Goal: Information Seeking & Learning: Learn about a topic

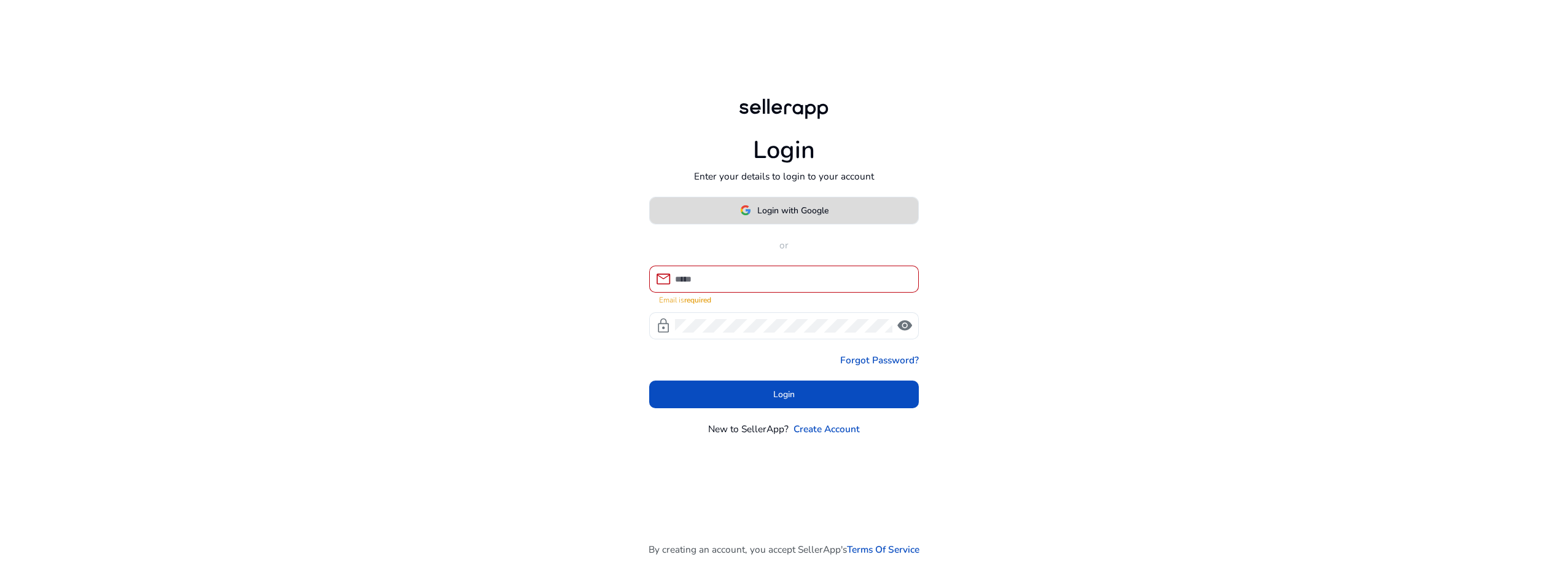
click at [782, 217] on span "Login with Google" at bounding box center [793, 210] width 71 height 13
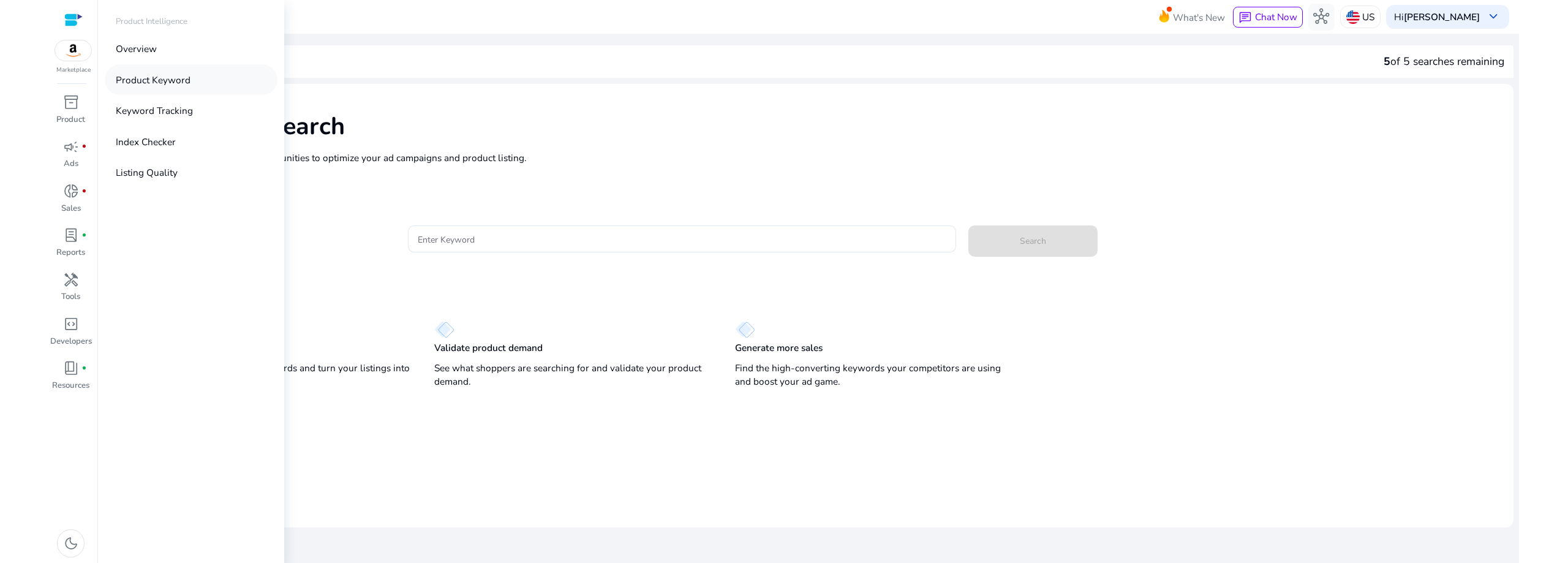
click at [157, 80] on p "Product Keyword" at bounding box center [153, 80] width 75 height 14
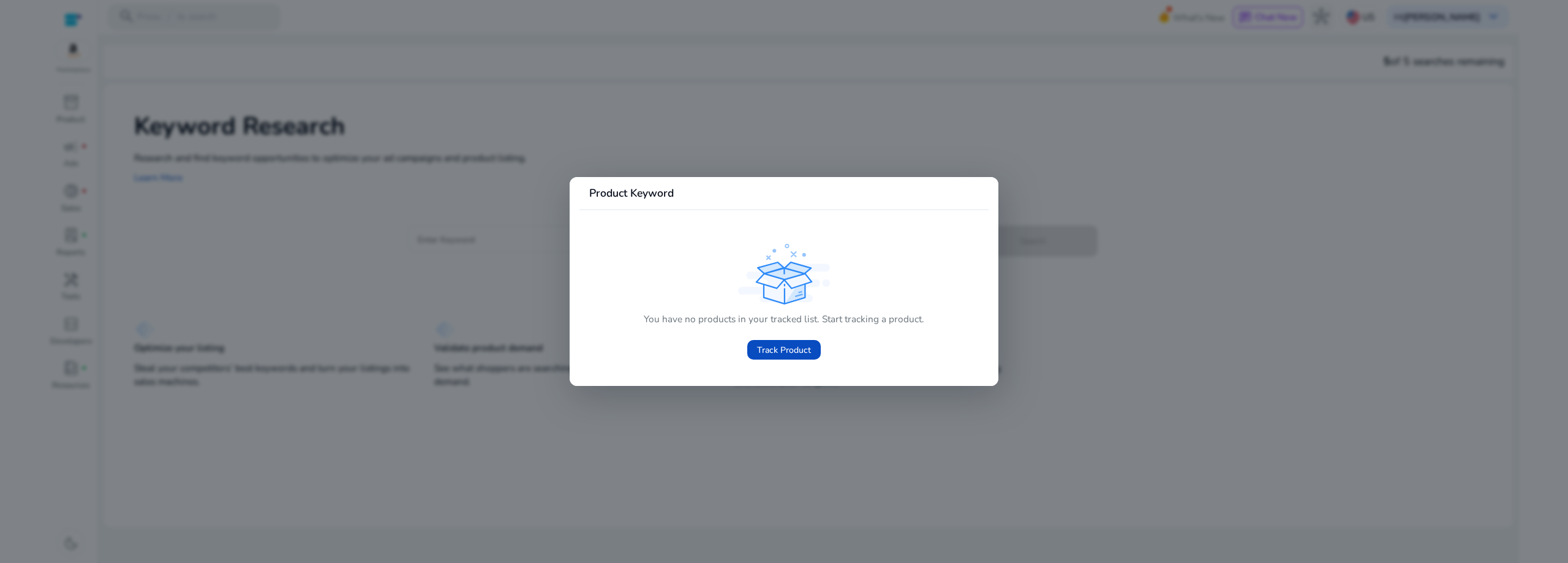
click at [1115, 197] on div at bounding box center [784, 281] width 1568 height 563
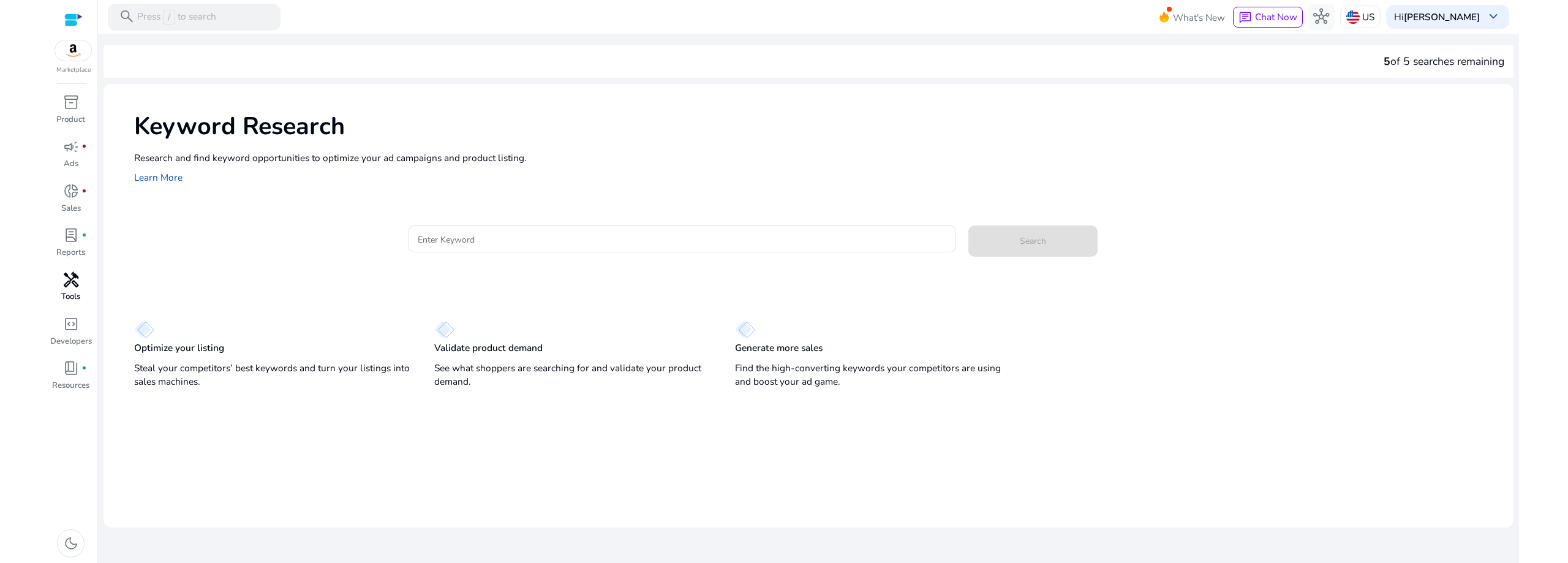
click at [68, 286] on span "handyman" at bounding box center [71, 280] width 16 height 16
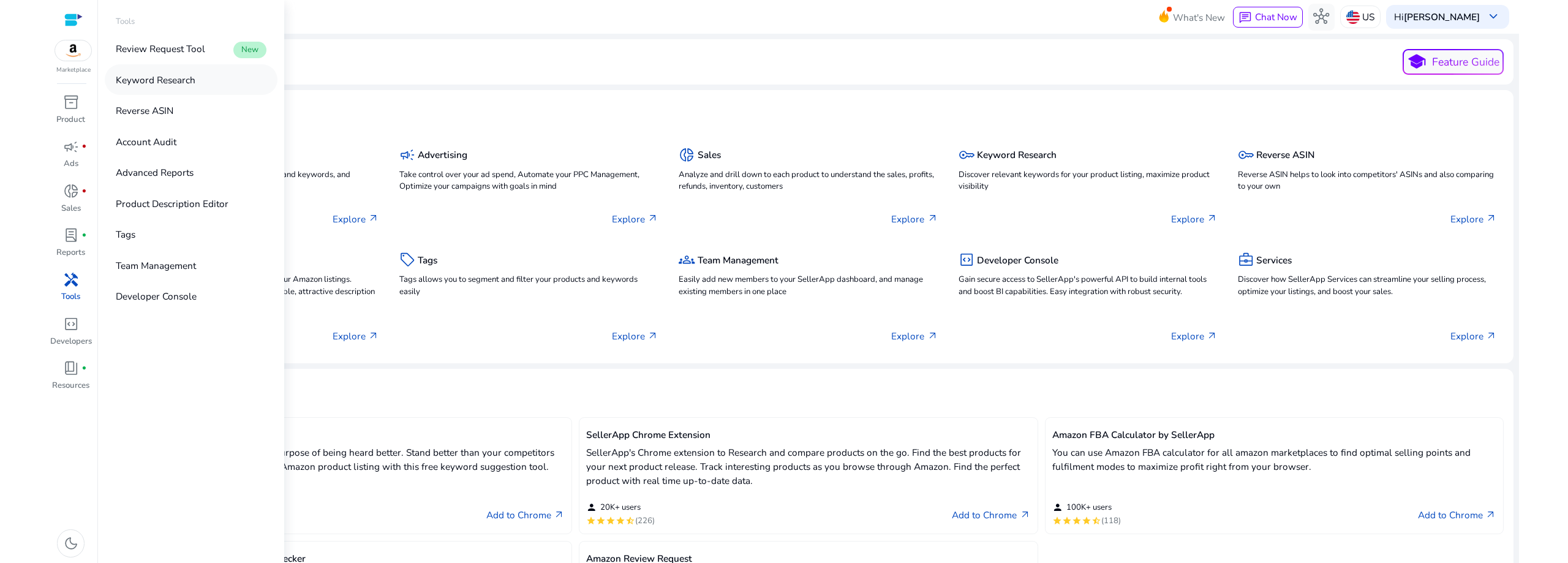
click at [139, 81] on p "Keyword Research" at bounding box center [156, 80] width 79 height 14
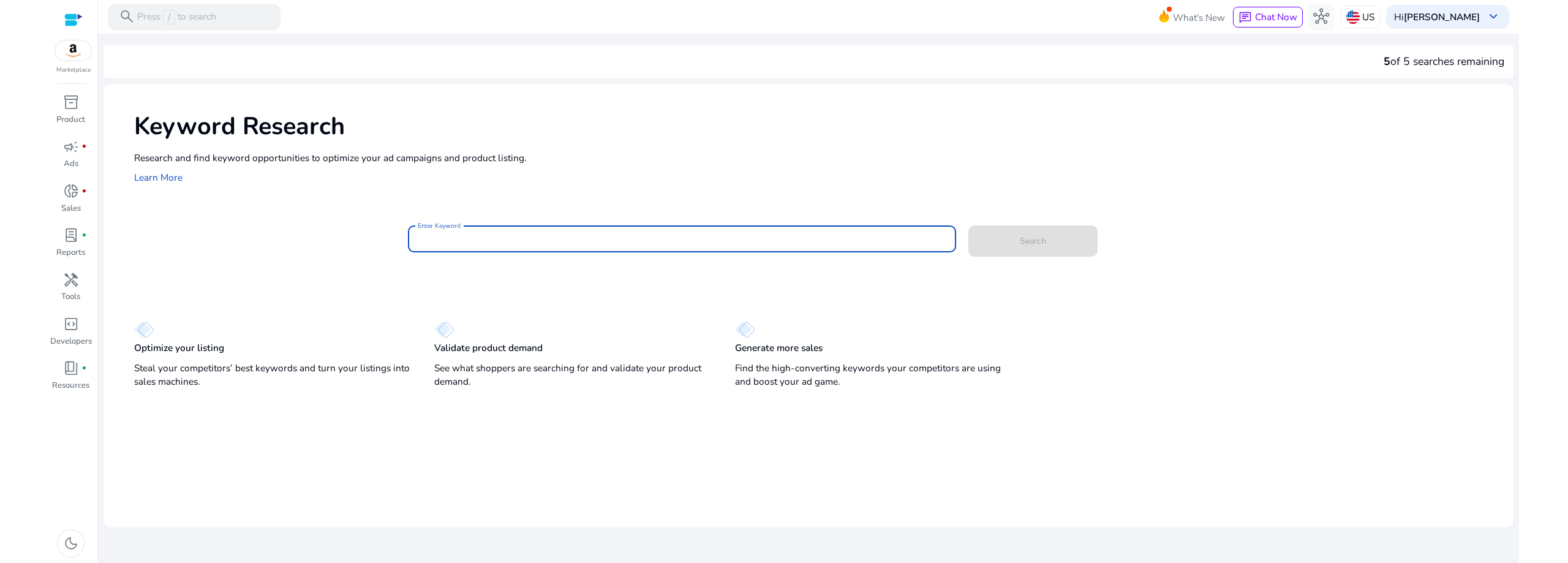
click at [534, 234] on input "Enter Keyword" at bounding box center [682, 238] width 529 height 13
click at [968, 225] on button "Search" at bounding box center [1033, 241] width 129 height 31
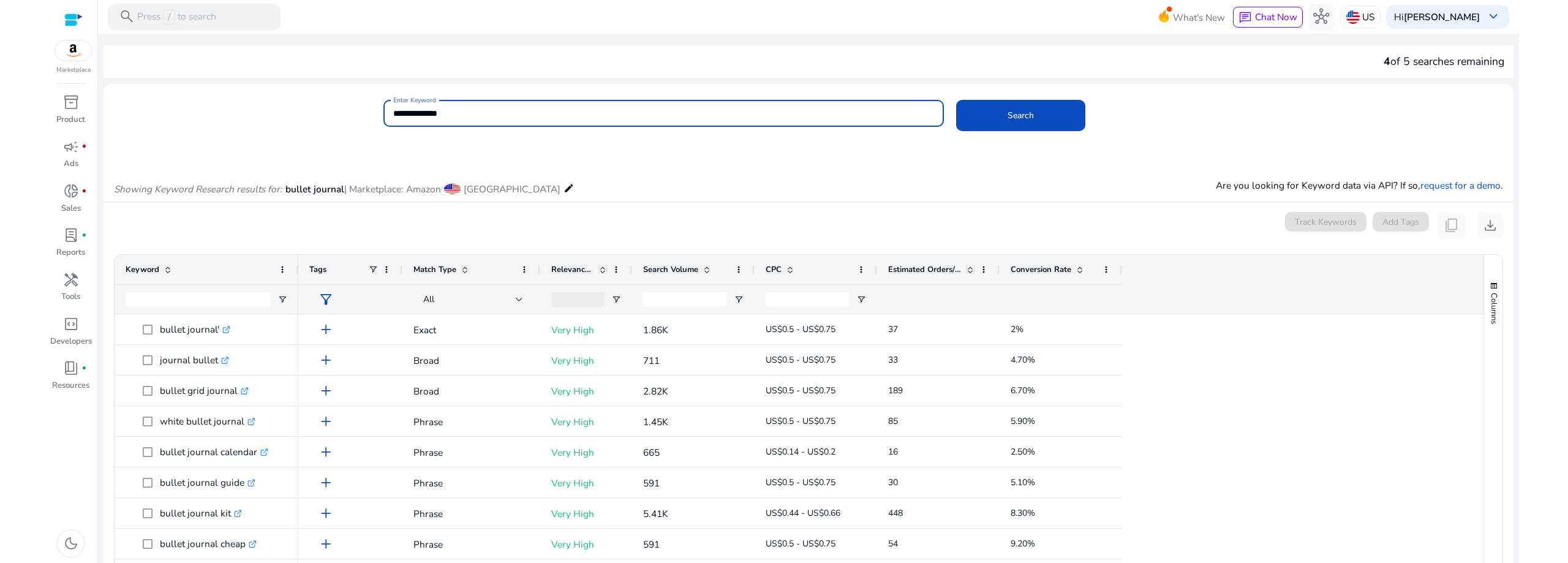
click at [661, 271] on span "Search Volume" at bounding box center [671, 269] width 55 height 11
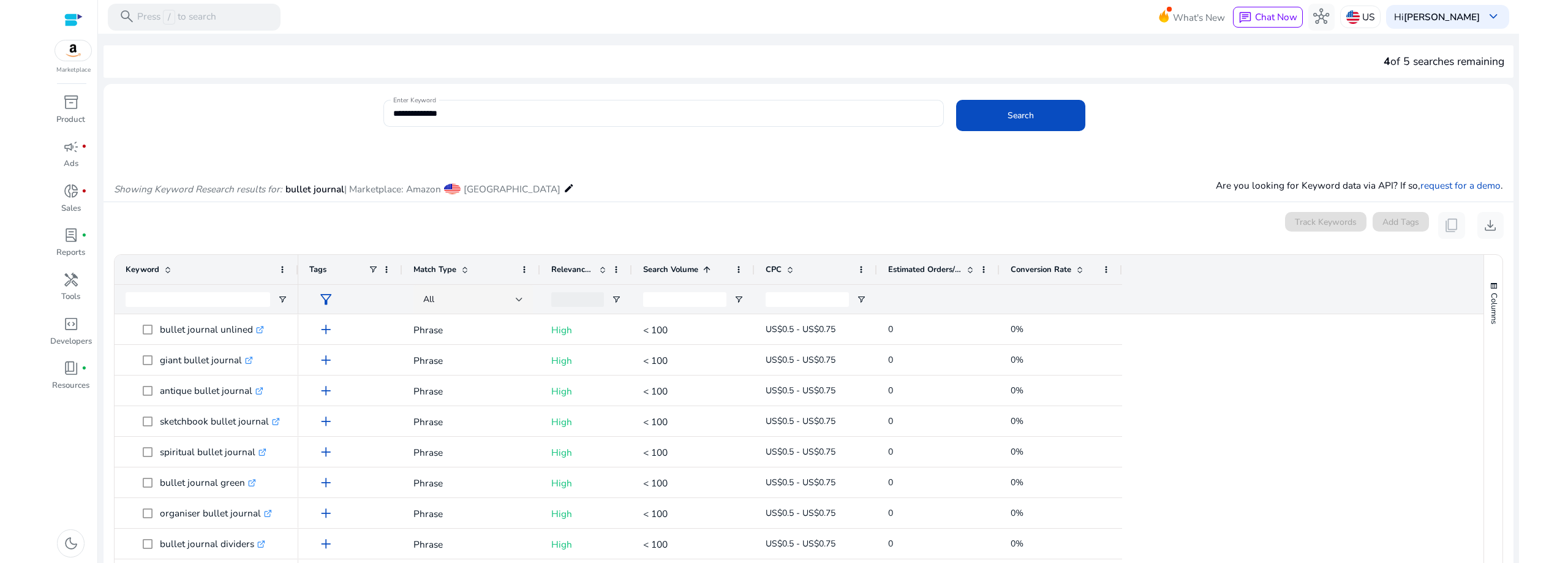
click at [657, 281] on div "Search Volume 1" at bounding box center [687, 269] width 87 height 23
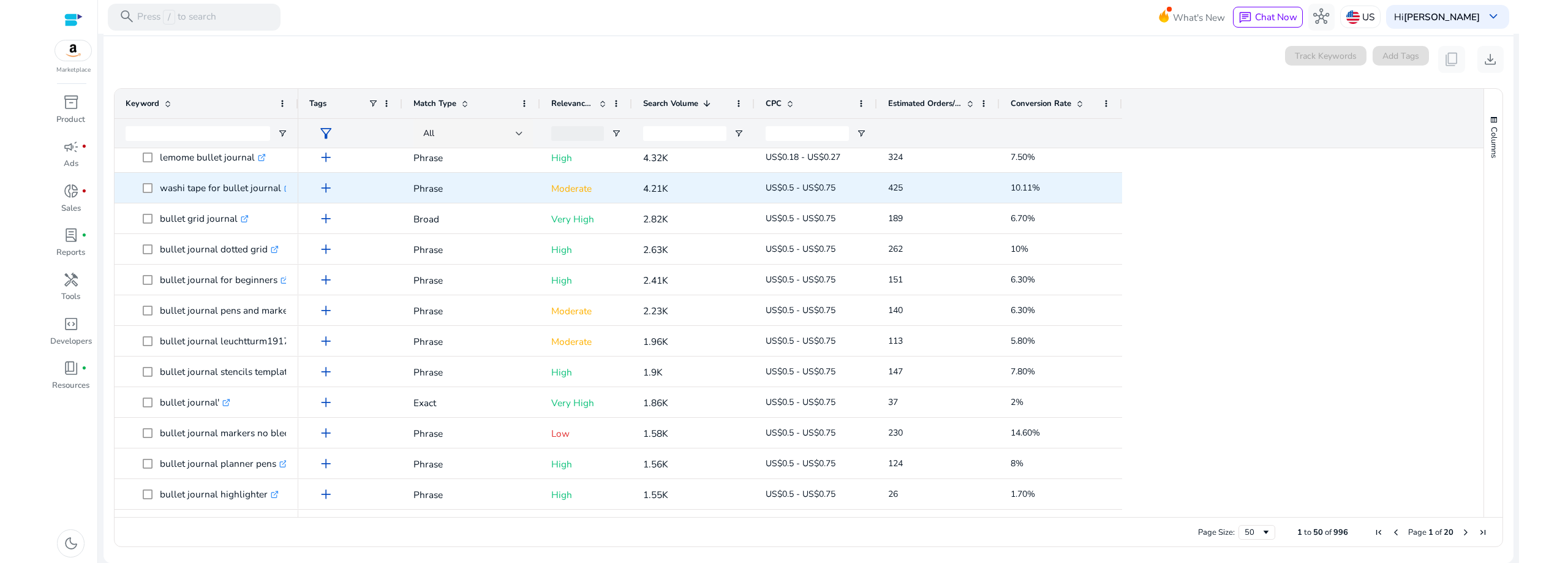
scroll to position [116, 0]
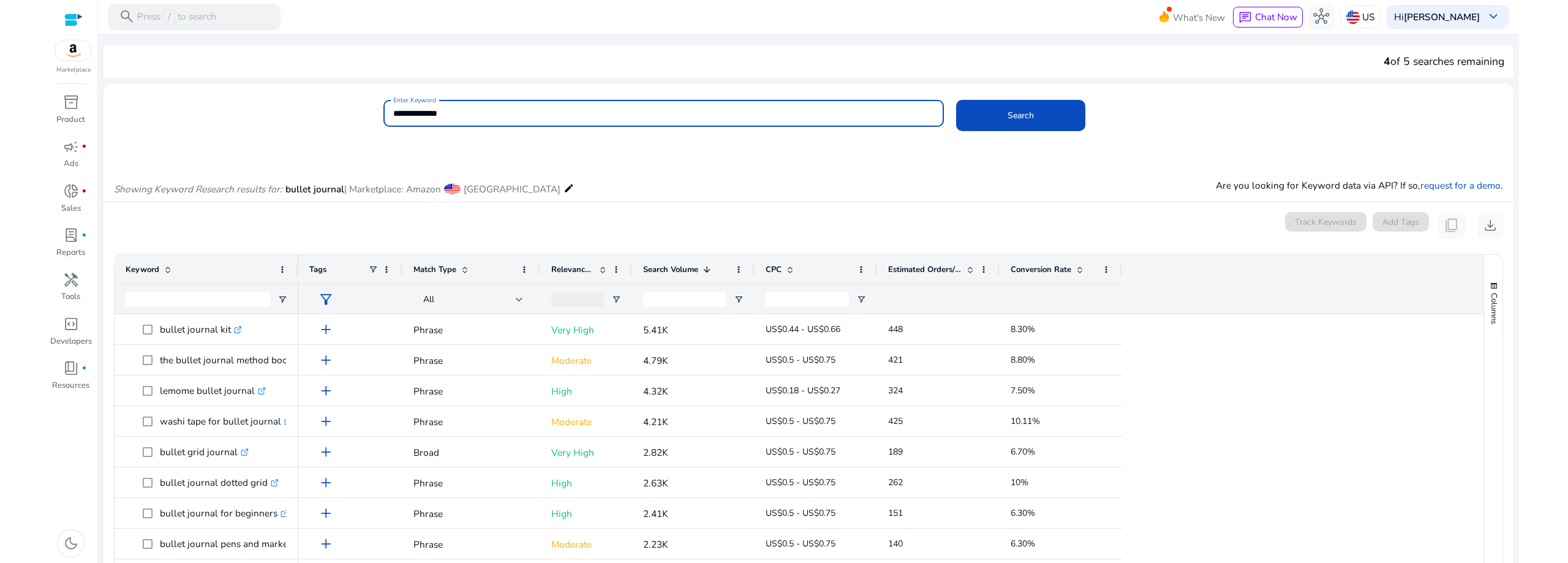
drag, startPoint x: 433, startPoint y: 117, endPoint x: 349, endPoint y: 138, distance: 86.6
click at [349, 138] on div "**********" at bounding box center [804, 119] width 1401 height 40
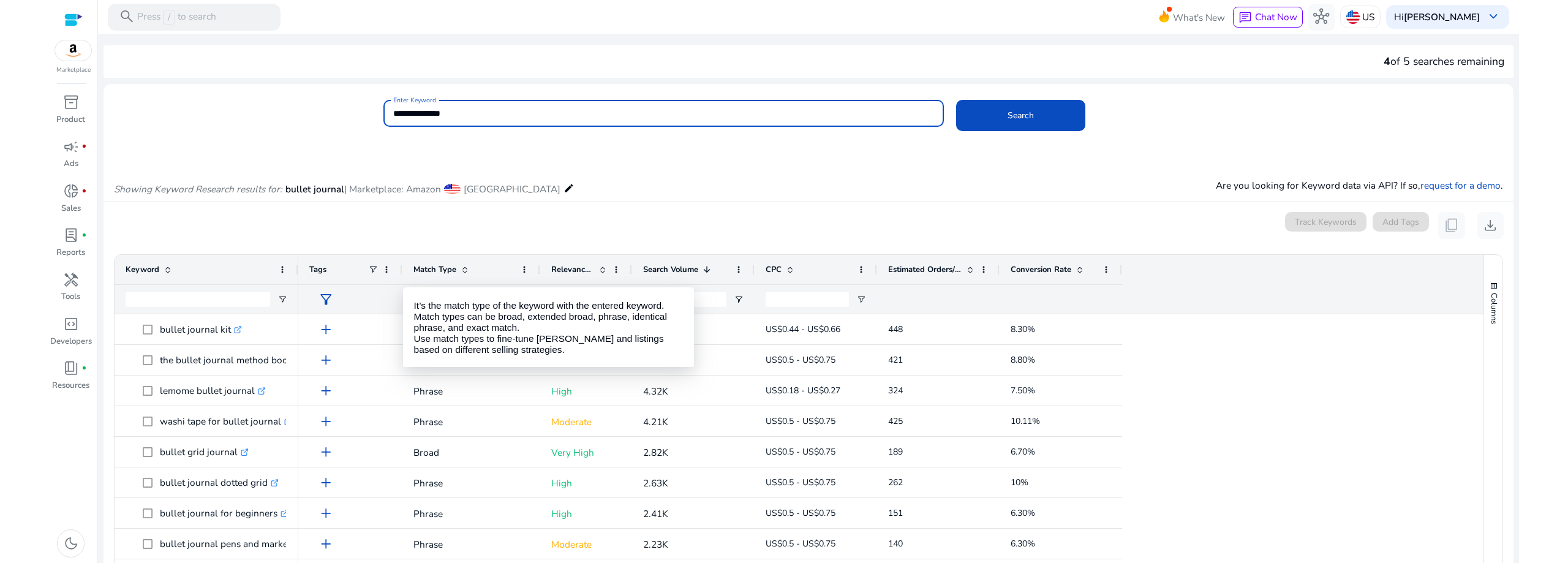
click at [957, 100] on button "Search" at bounding box center [1021, 115] width 129 height 31
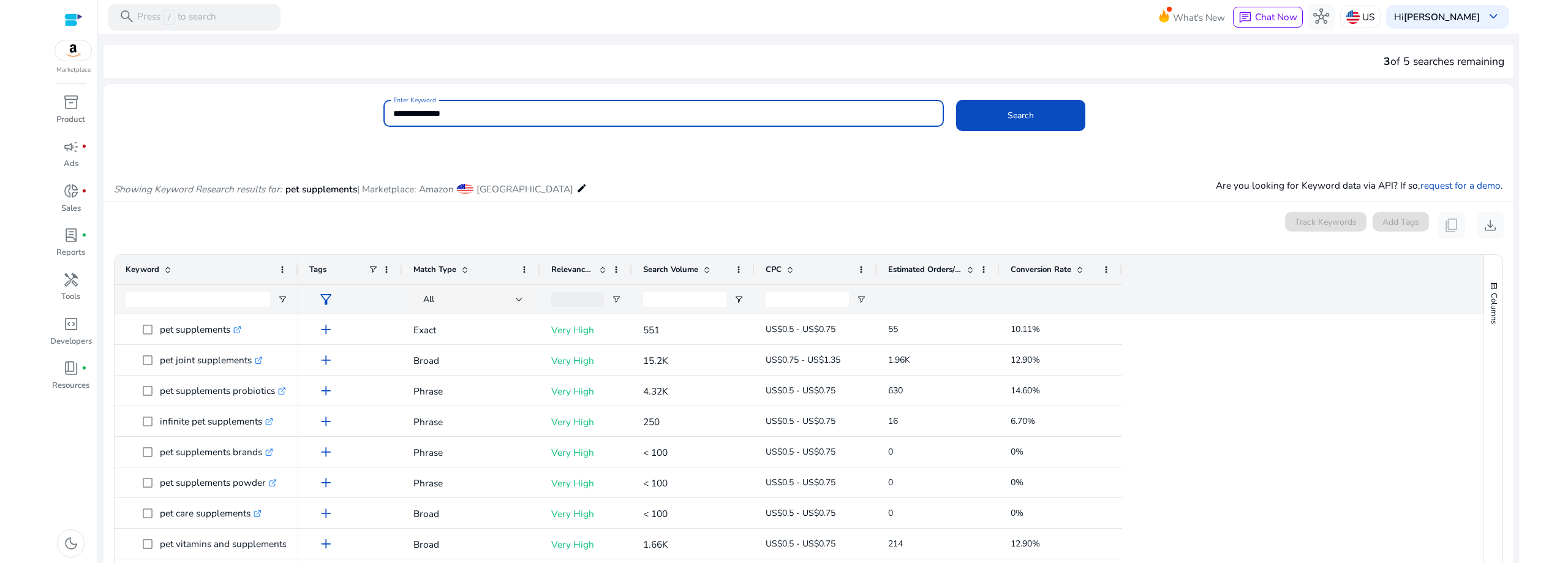
drag, startPoint x: 467, startPoint y: 114, endPoint x: 317, endPoint y: 136, distance: 151.6
click at [317, 136] on div "**********" at bounding box center [804, 119] width 1401 height 40
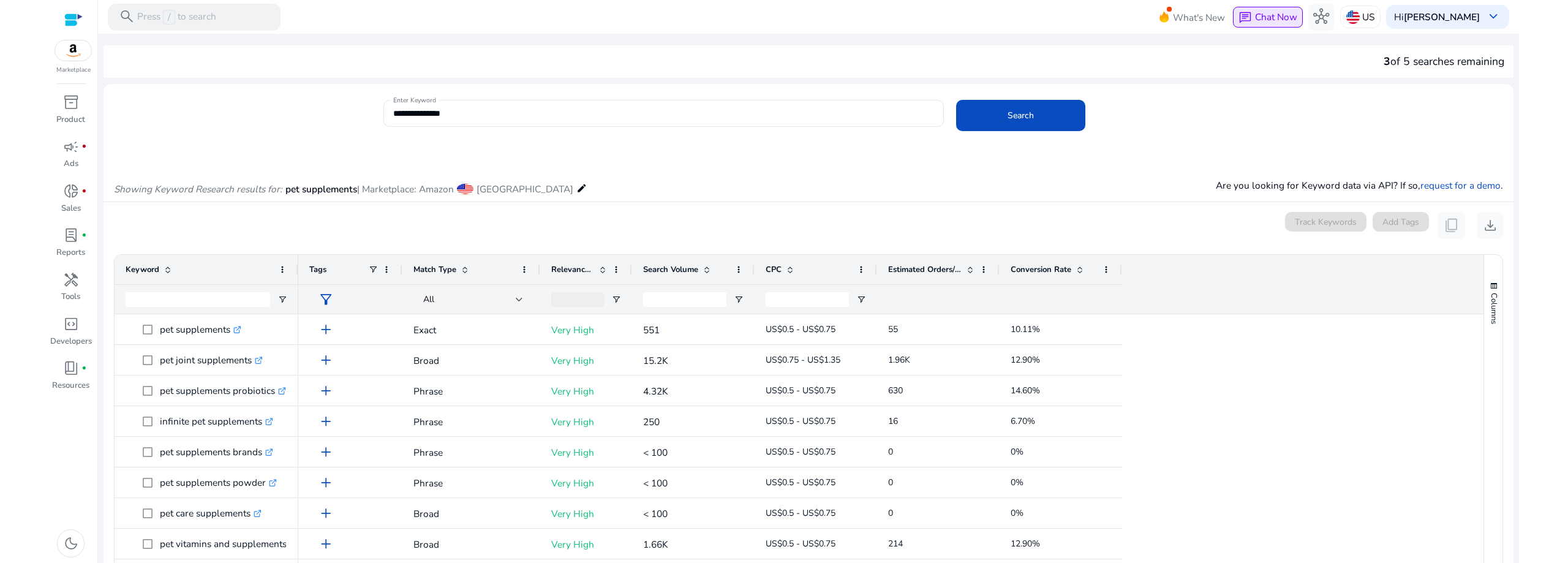
click at [1264, 11] on span "Chat Now" at bounding box center [1276, 16] width 42 height 13
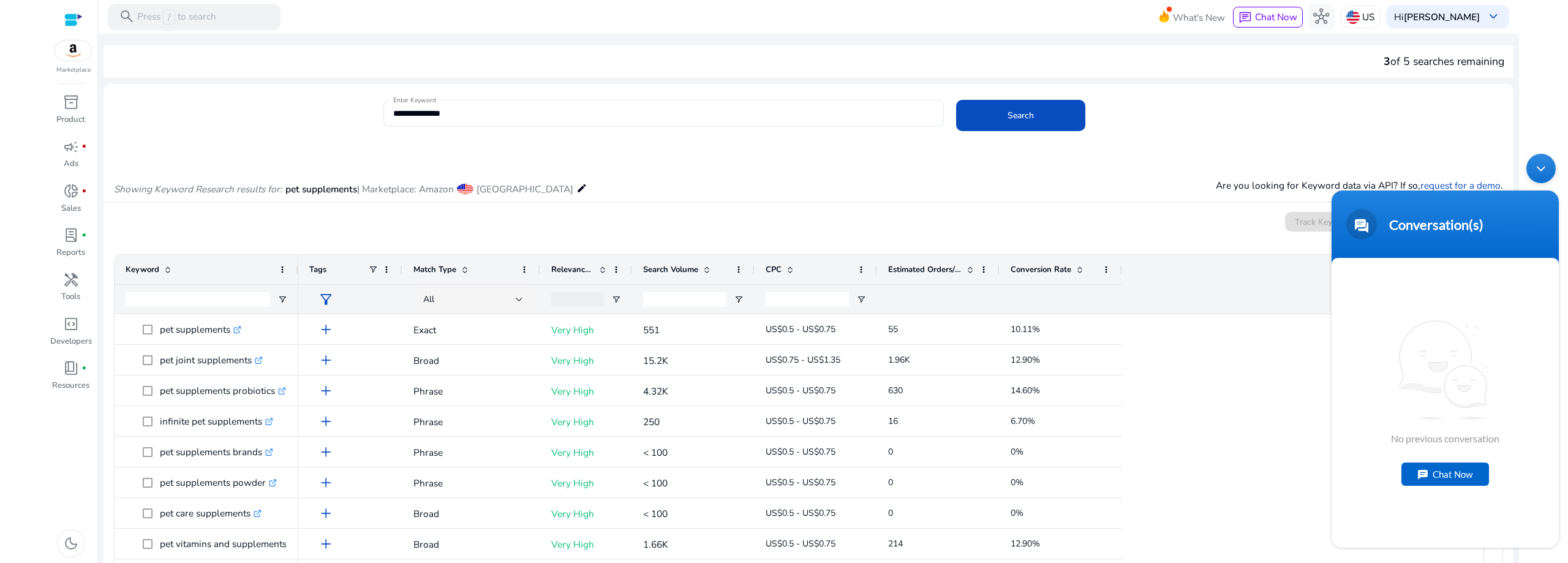
click at [1422, 473] on div "Chat Now" at bounding box center [1445, 474] width 87 height 23
click at [621, 177] on div "Showing Keyword Research results for: pet supplements | Marketplace: Amazon [GE…" at bounding box center [809, 176] width 1410 height 53
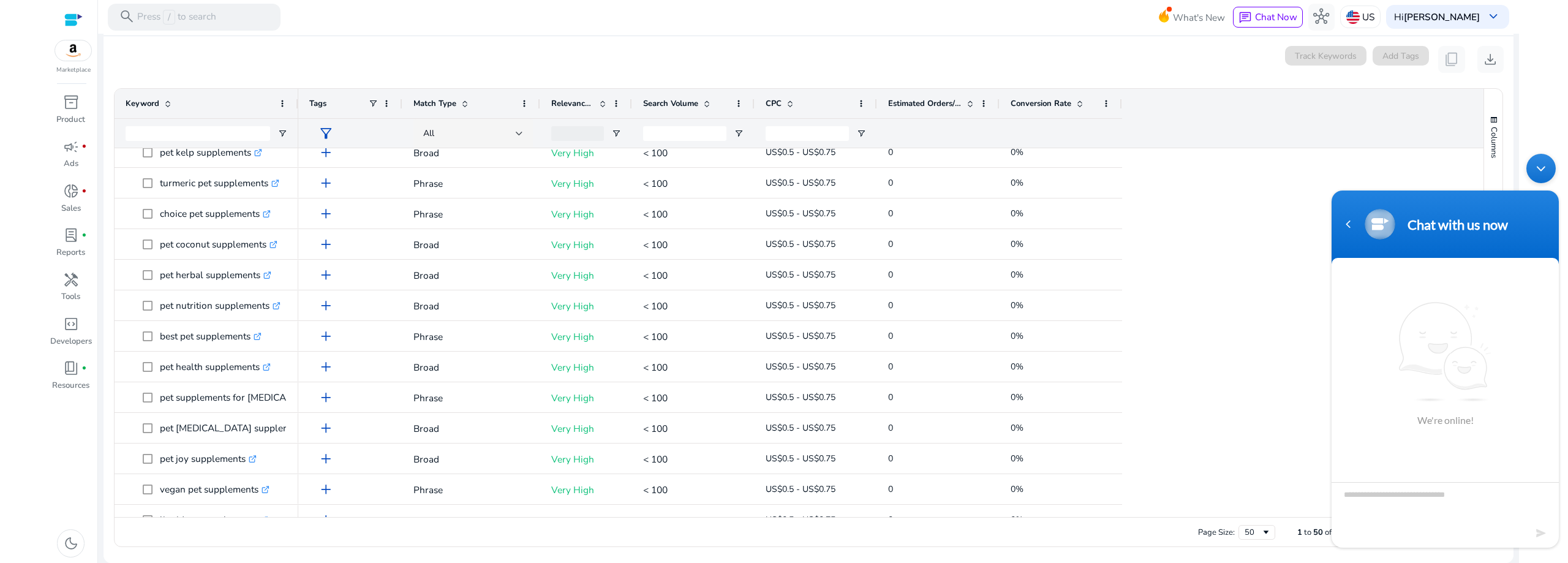
scroll to position [429, 0]
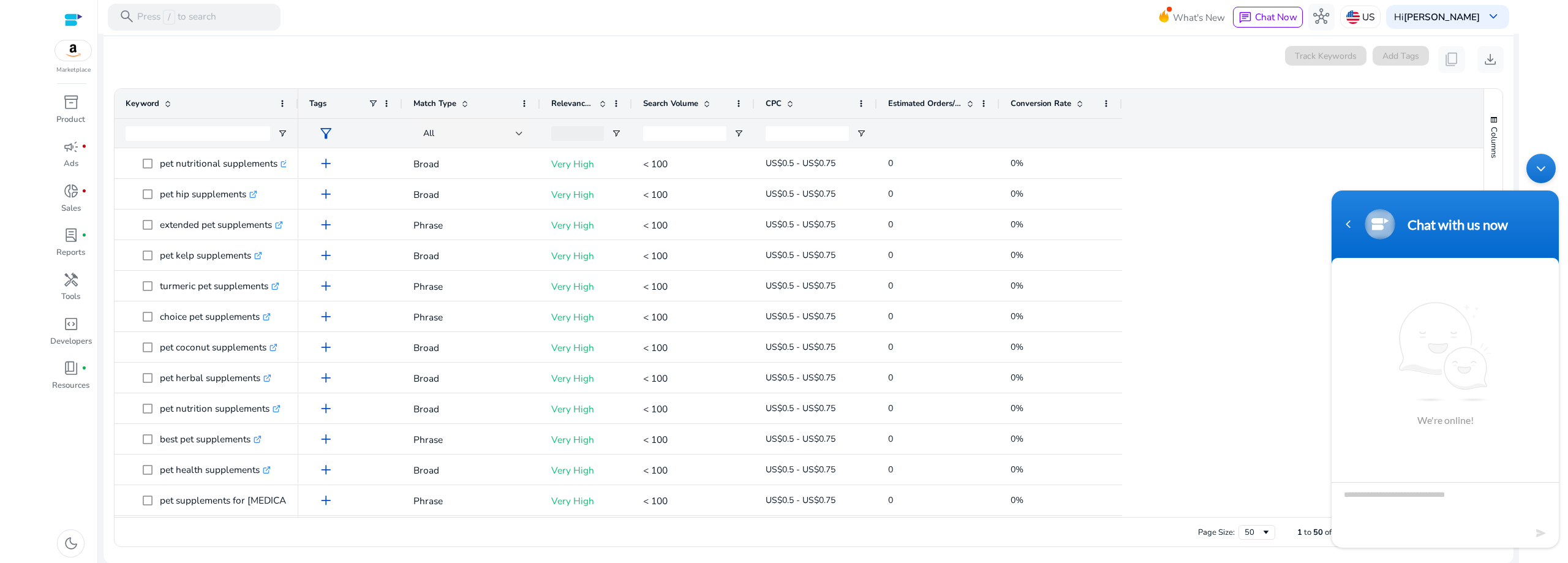
click at [1535, 167] on div "Minimize live chat window" at bounding box center [1542, 168] width 30 height 30
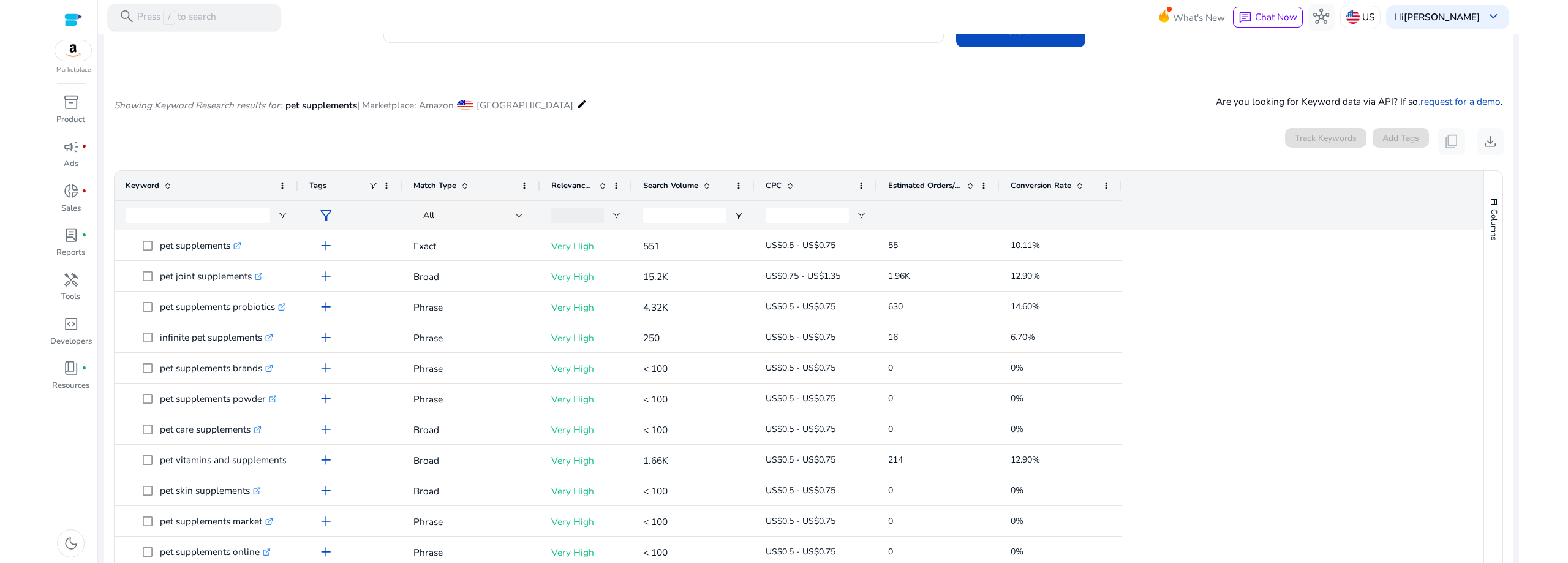
scroll to position [0, 0]
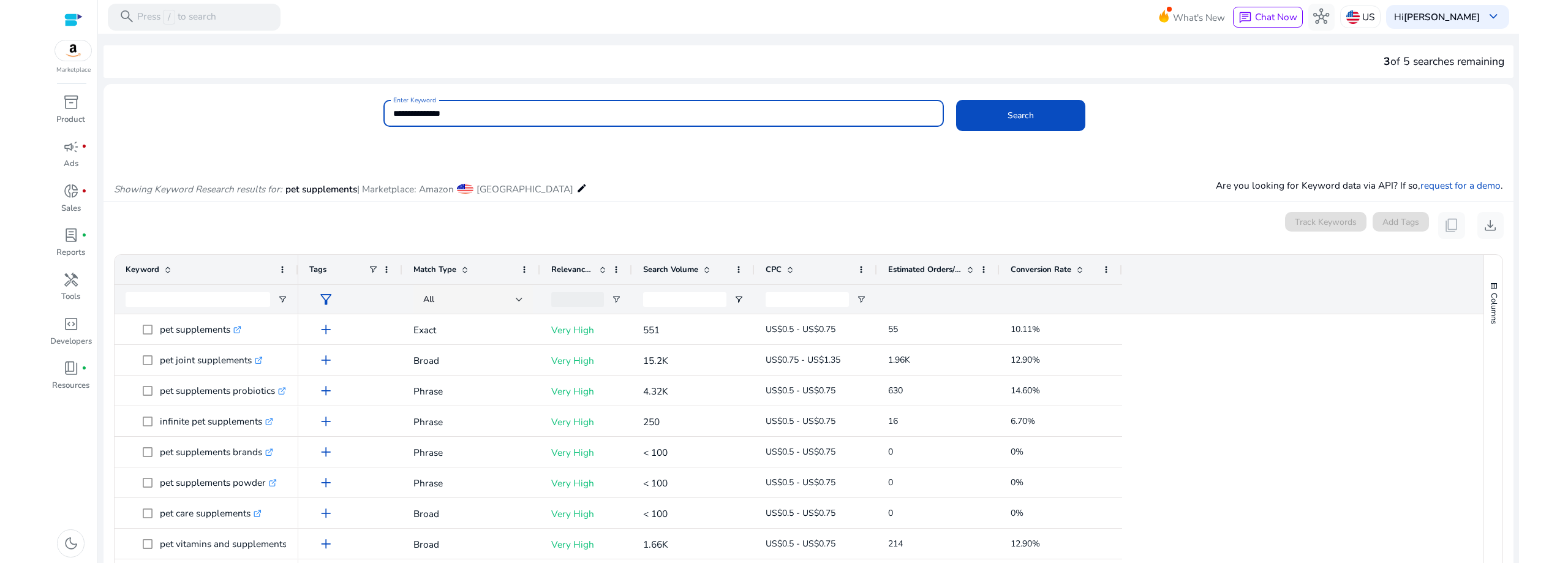
drag, startPoint x: 477, startPoint y: 108, endPoint x: 304, endPoint y: 123, distance: 173.6
click at [304, 123] on div "**********" at bounding box center [804, 119] width 1401 height 40
type input "*"
type input "**********"
click at [957, 100] on button "Search" at bounding box center [1021, 115] width 129 height 31
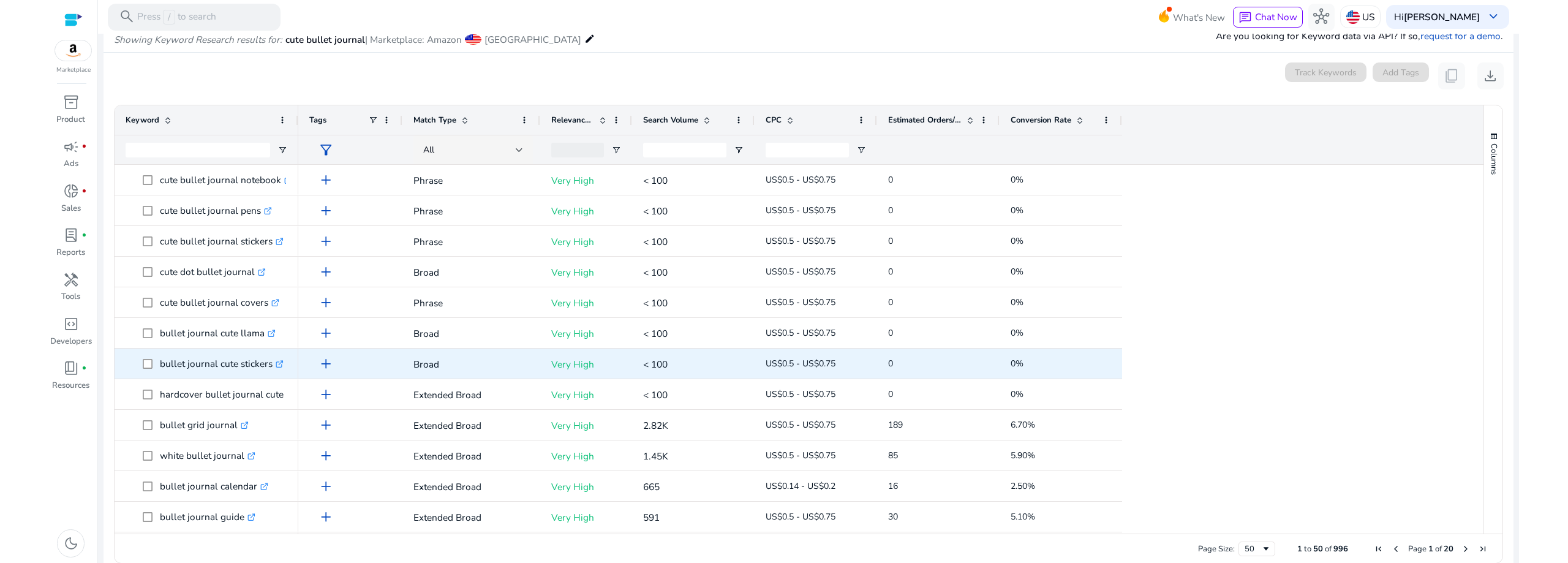
scroll to position [368, 0]
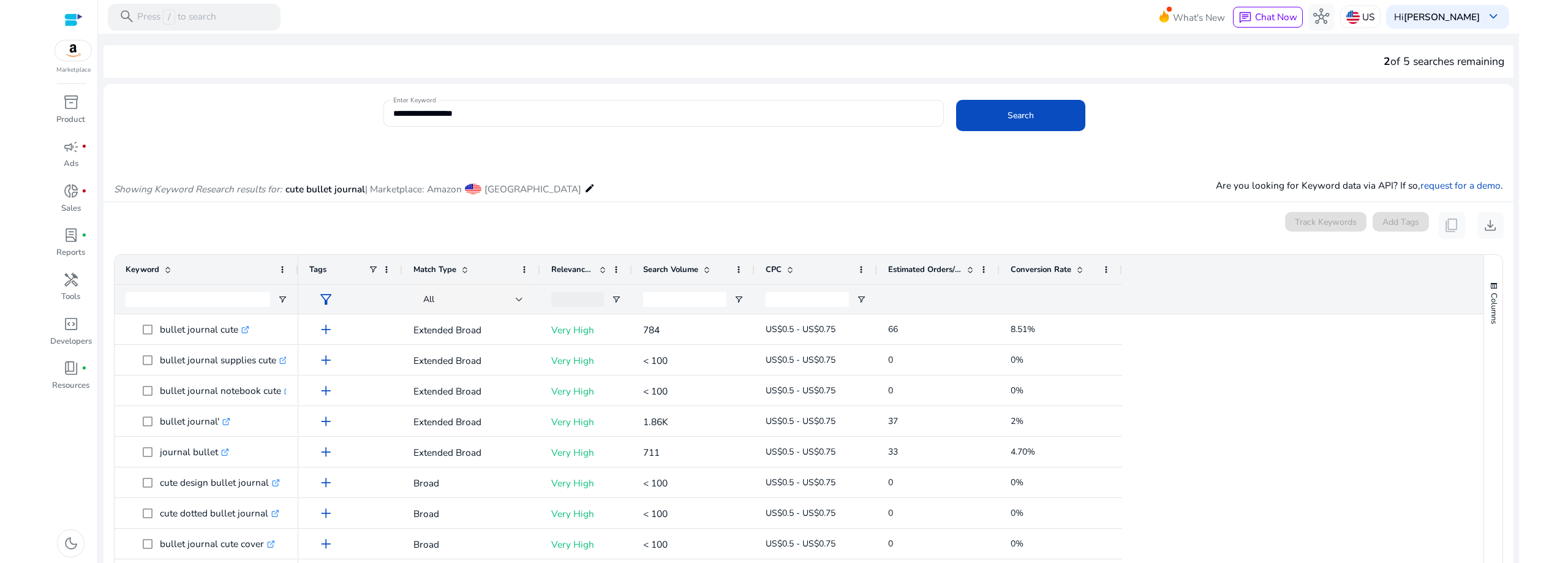
click at [650, 263] on div "Search Volume" at bounding box center [687, 269] width 87 height 23
click at [650, 266] on span "Search Volume" at bounding box center [671, 269] width 55 height 11
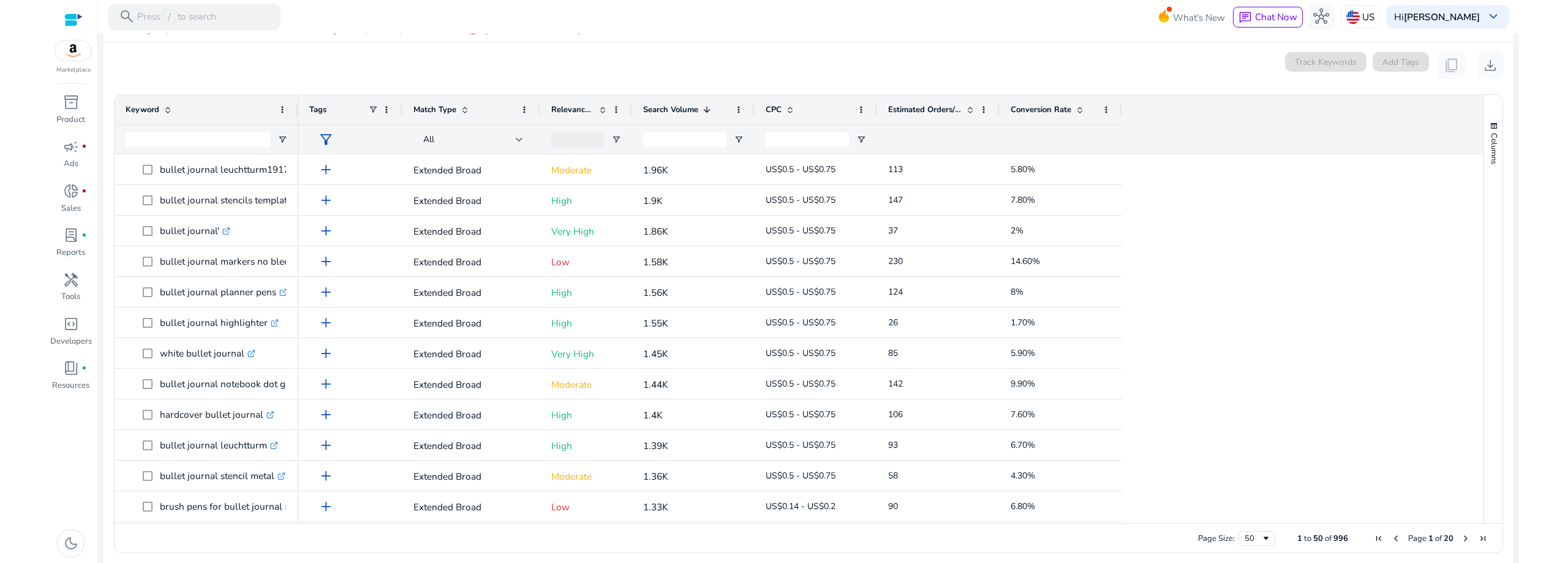
scroll to position [166, 0]
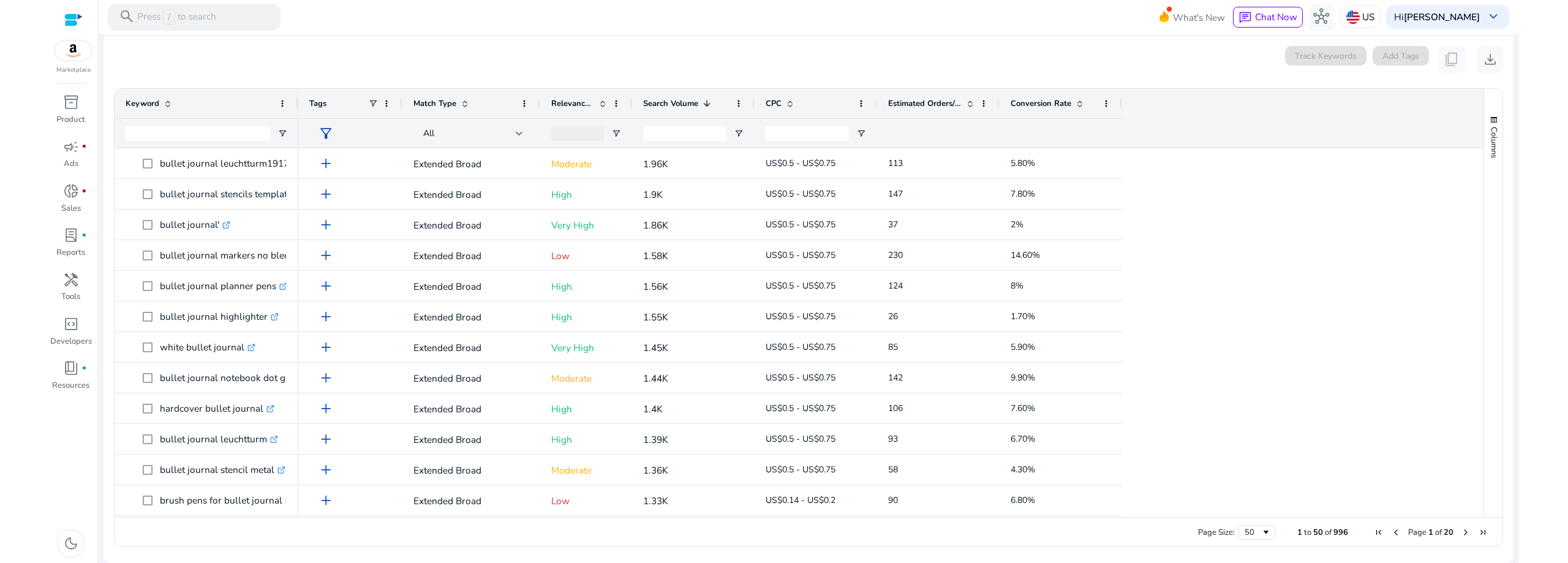
click at [662, 104] on span "Search Volume" at bounding box center [671, 104] width 55 height 11
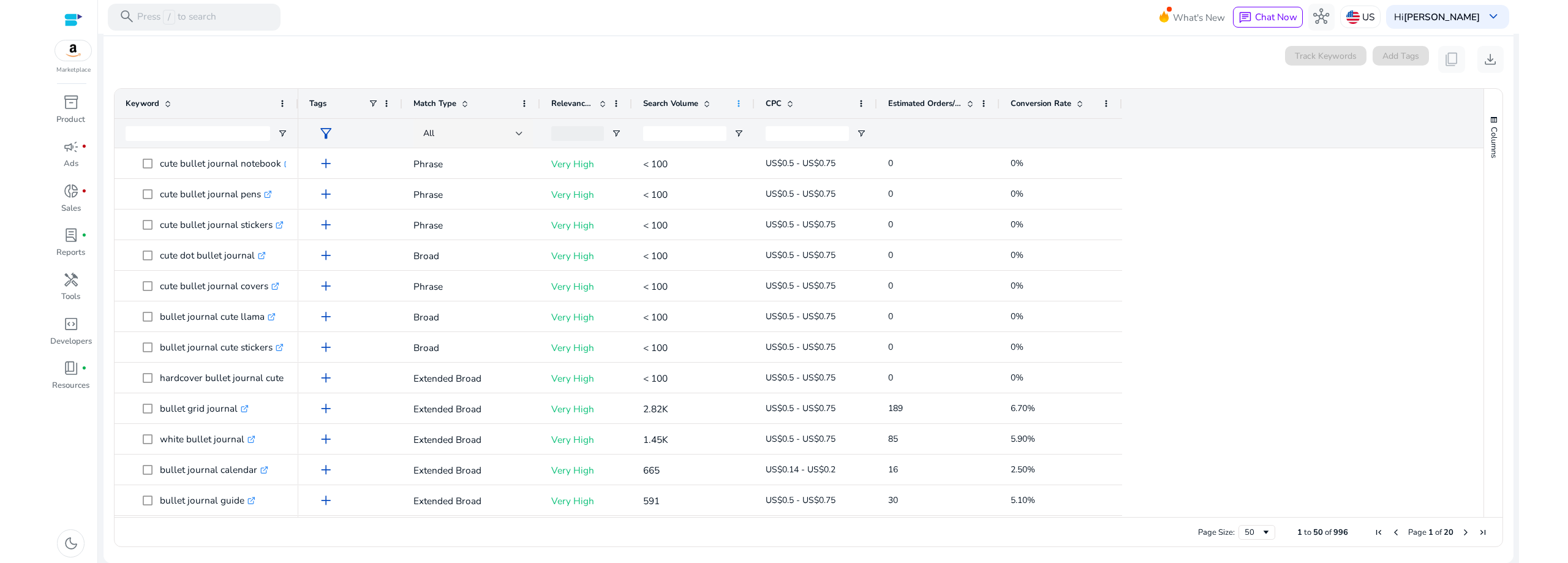
click at [742, 107] on span at bounding box center [738, 104] width 10 height 10
click at [692, 97] on div "Search Volume" at bounding box center [687, 104] width 87 height 23
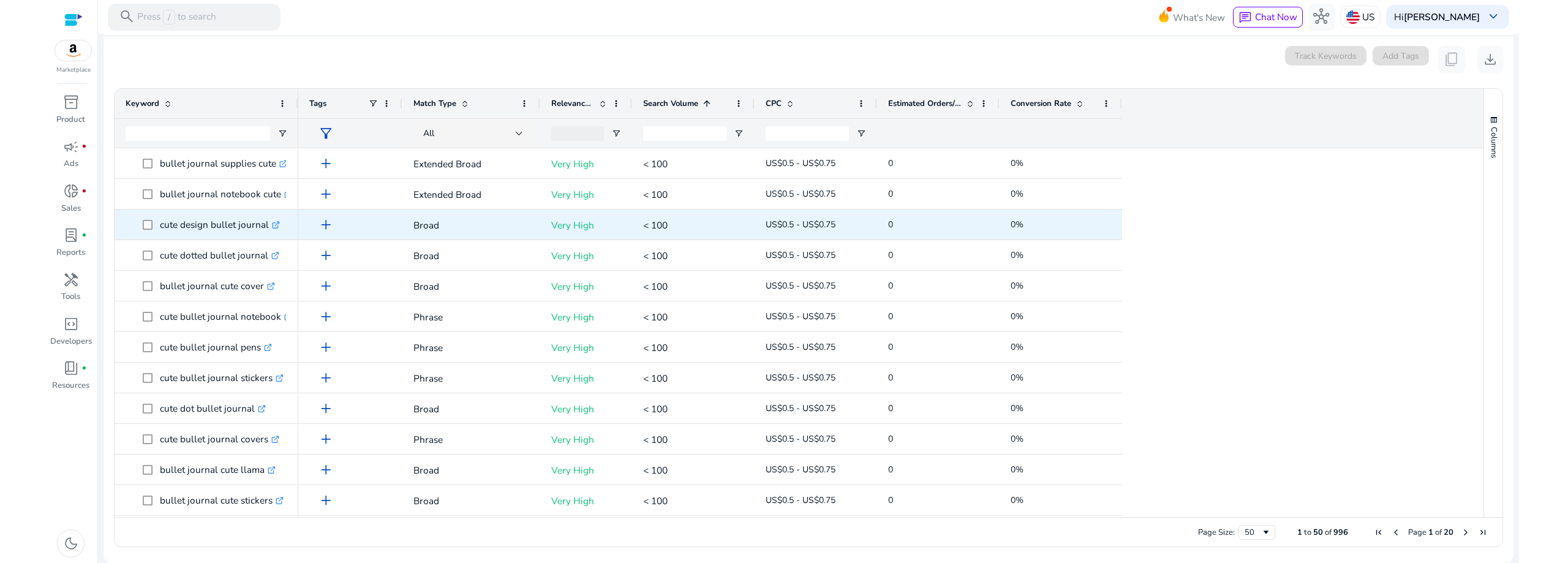
scroll to position [0, 0]
